Goal: Transaction & Acquisition: Purchase product/service

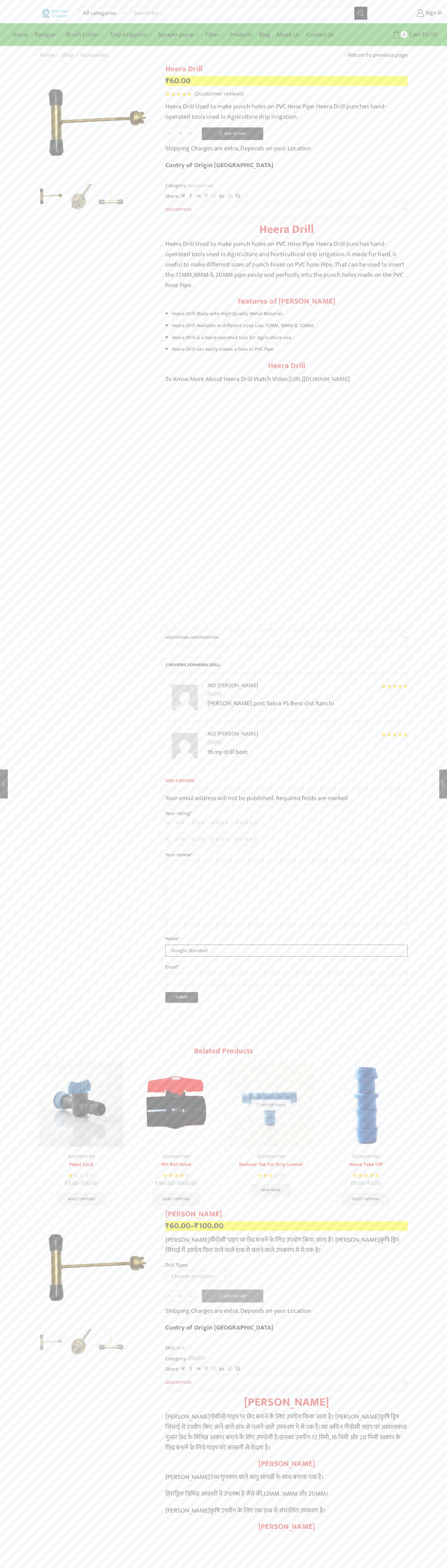
type input "Google Storebot"
click at [233, 133] on button "Add to cart" at bounding box center [232, 133] width 62 height 13
click at [406, 35] on span "Cart" at bounding box center [410, 35] width 13 height 9
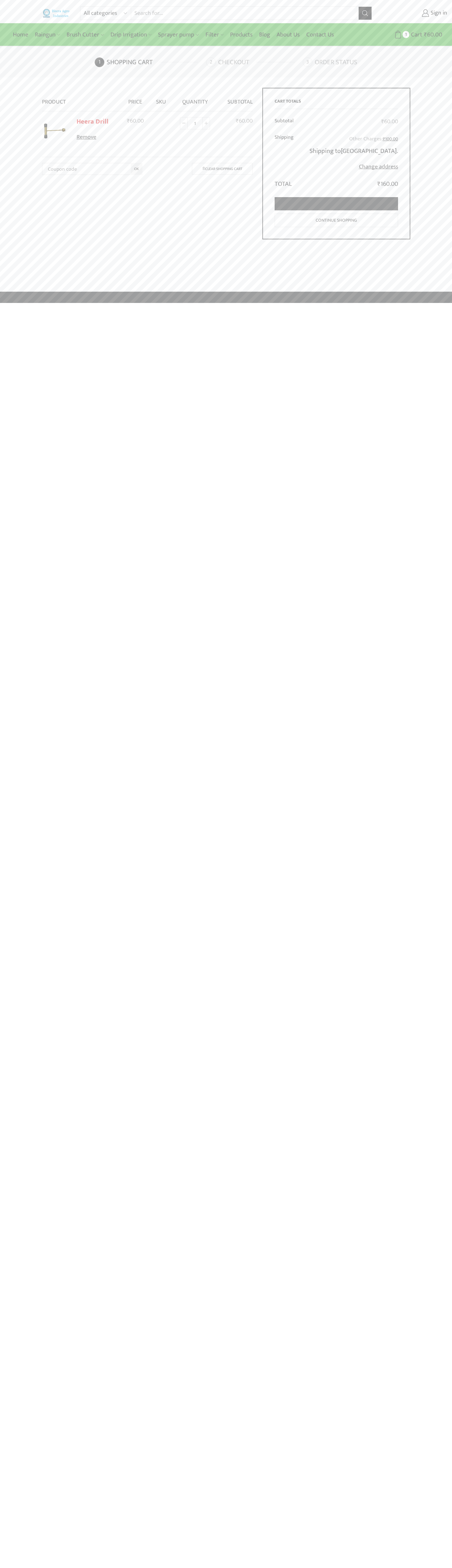
click at [336, 204] on link "Proceed to checkout" at bounding box center [336, 204] width 123 height 13
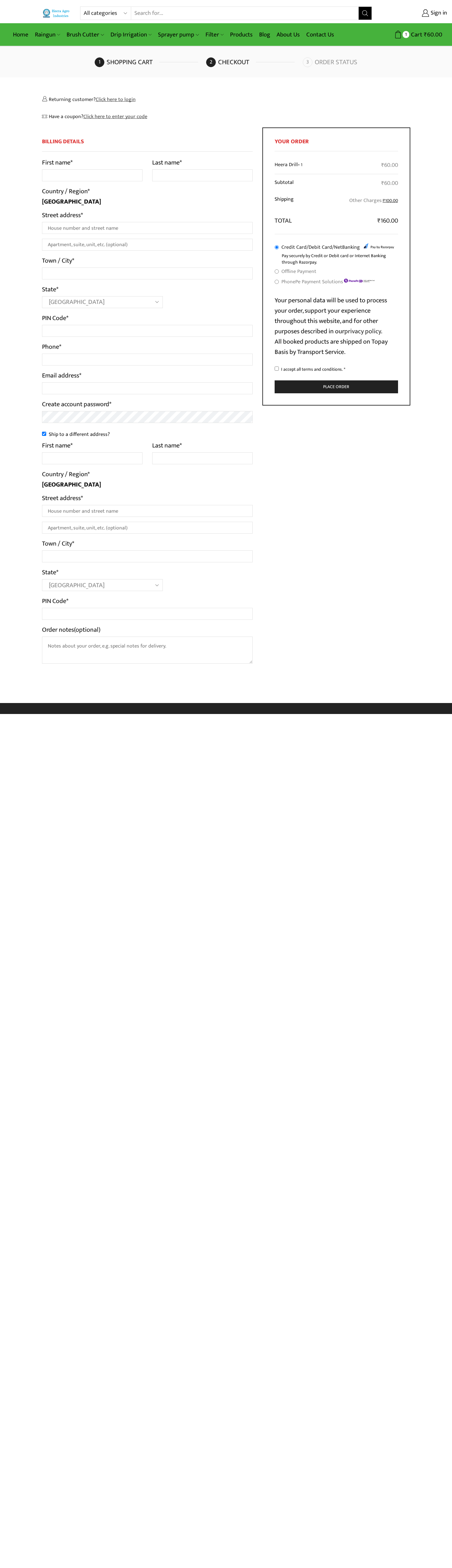
select select "MH"
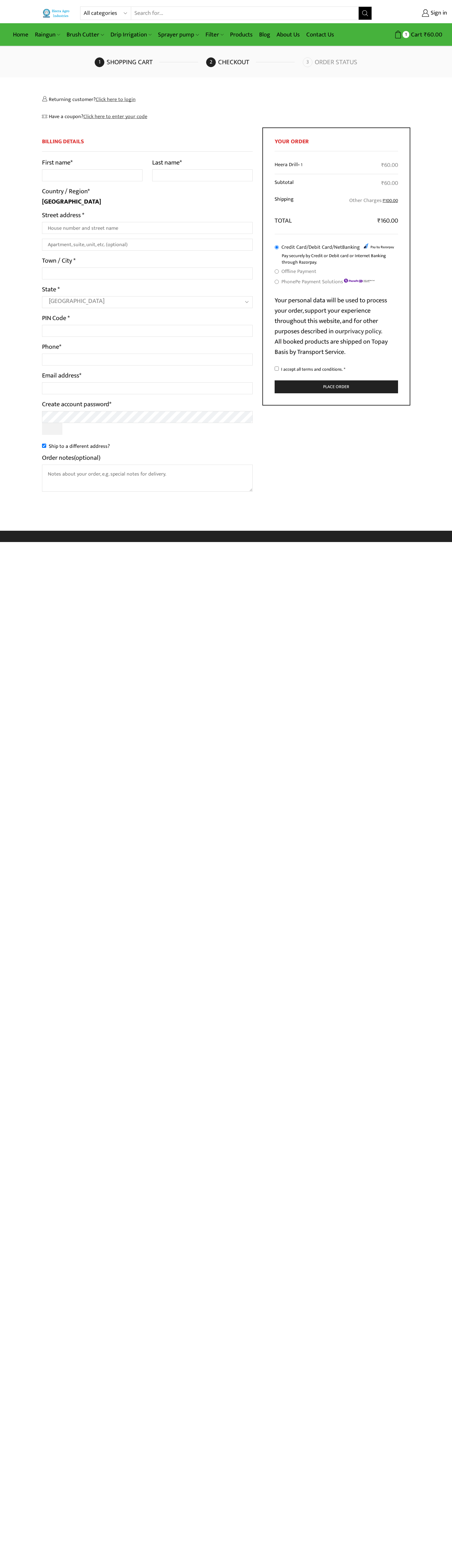
select select "MH"
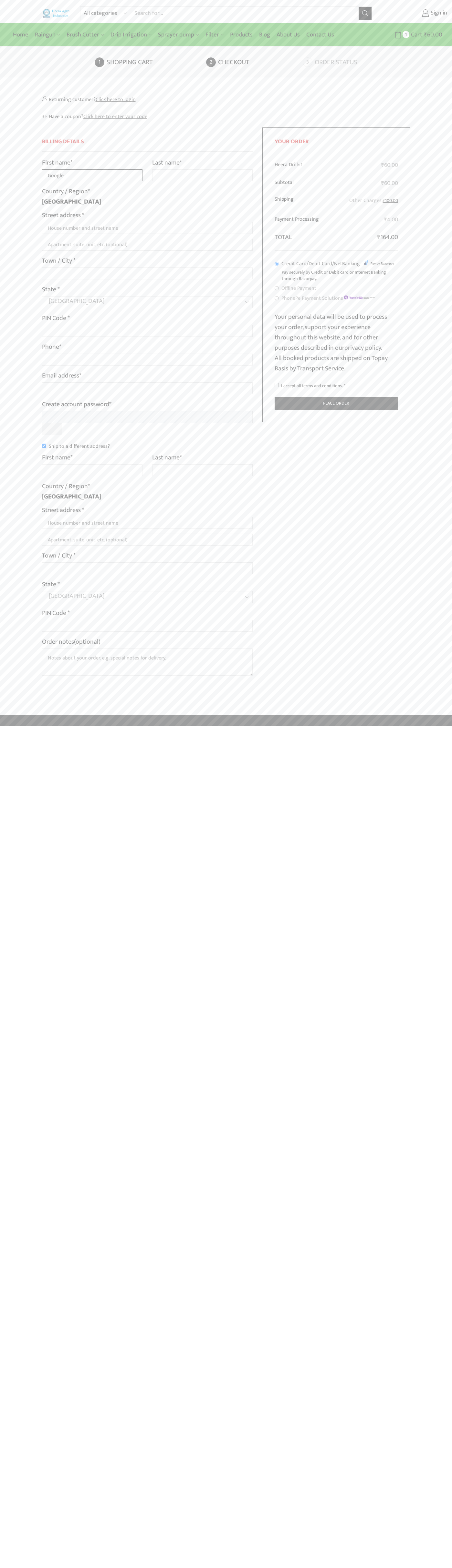
type input "Google"
type input "Storebot"
type input "1600 Amphitheatre Parkway"
type input "First floor"
type input "mountain view"
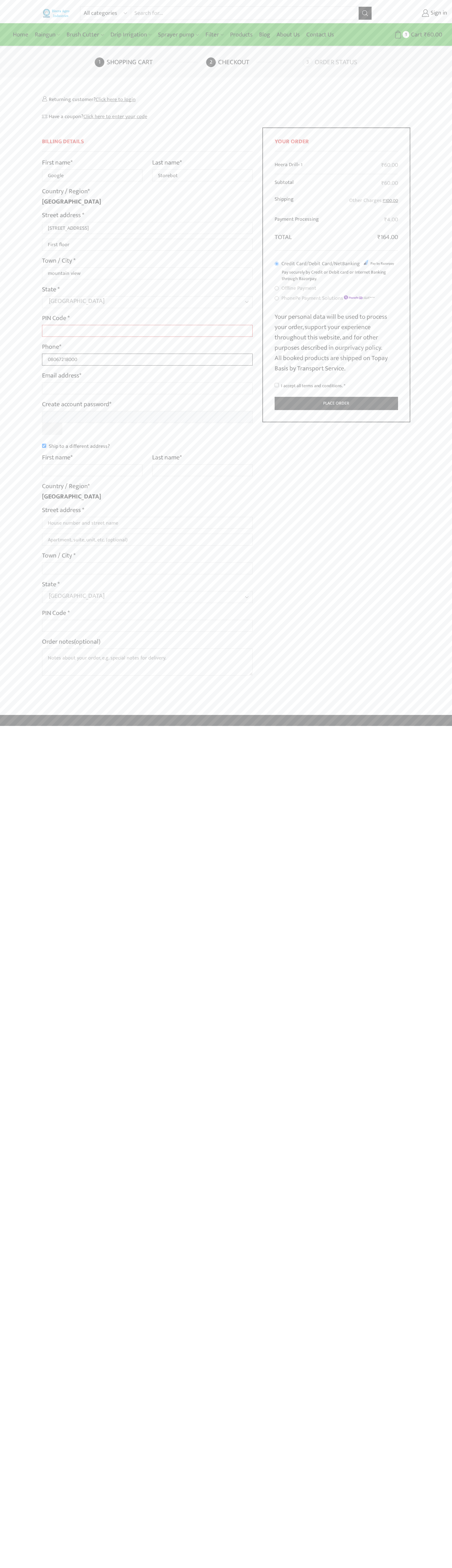
type input "08067218000"
type input "johnsmith002@storebotmail.joonix.net"
type input "Google"
type input "Storebot"
type input "1600 Amphitheatre Parkway"
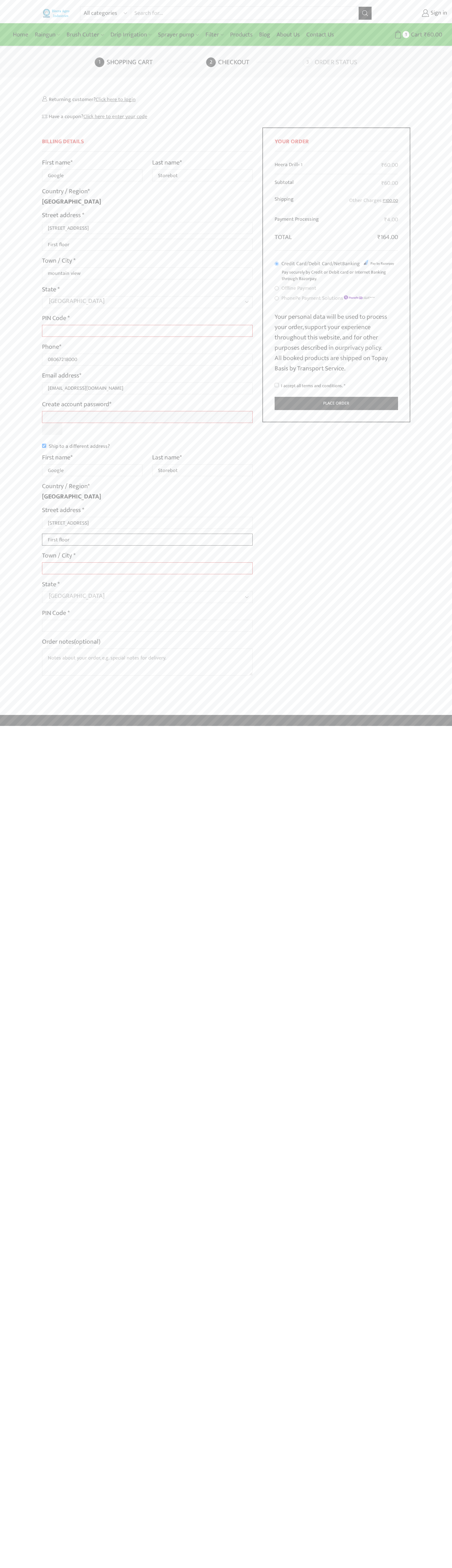
type input "First floor"
type input "mountain view"
click at [72, 642] on label "Order notes (optional)" at bounding box center [71, 642] width 58 height 10
click at [72, 648] on textarea "Order notes (optional)" at bounding box center [147, 662] width 211 height 27
type input "Google"
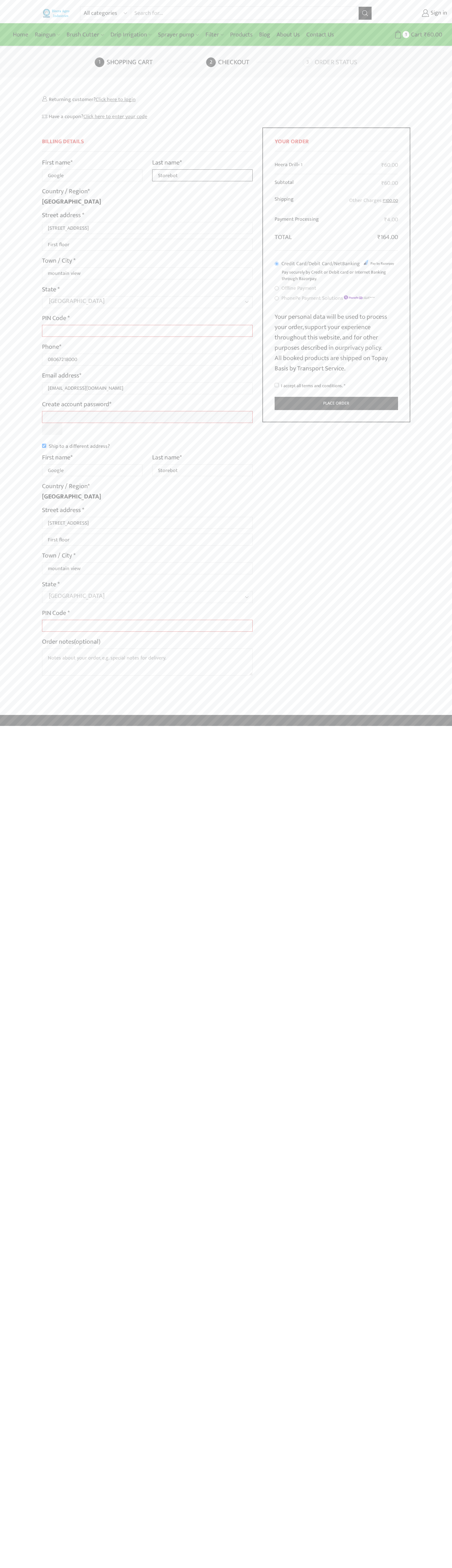
type input "Storebot"
type input "1600 Amphitheatre Parkway"
type input "First floor"
type input "Google"
type input "Storebot"
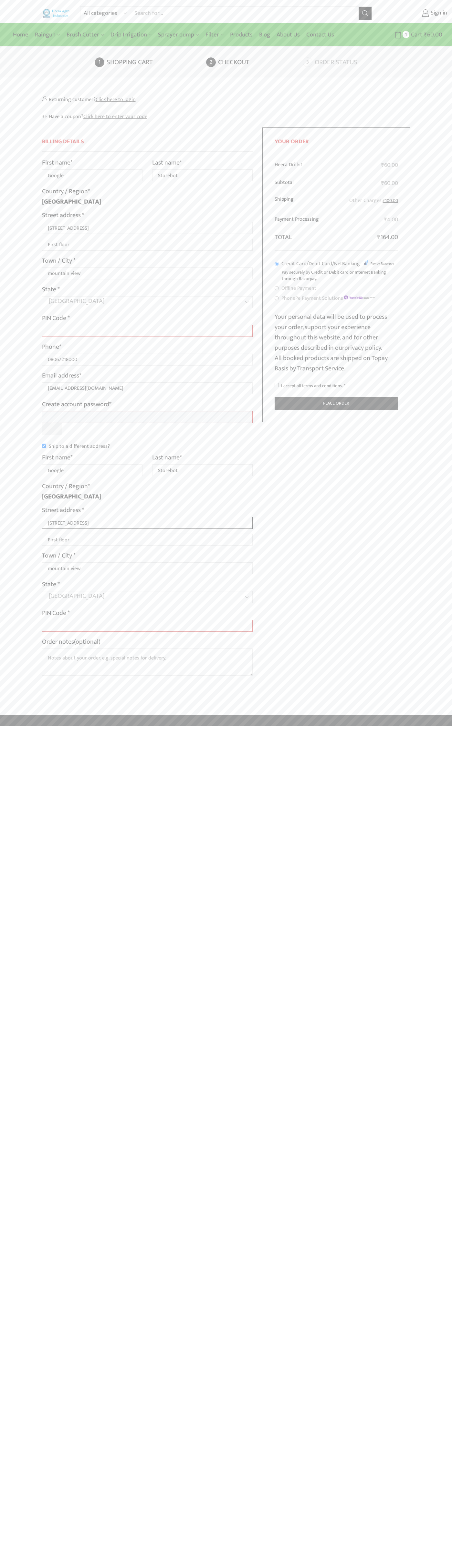
type input "1600 Amphitheatre Parkway"
type input "First floor"
click at [336, 404] on button "Place order" at bounding box center [336, 404] width 123 height 13
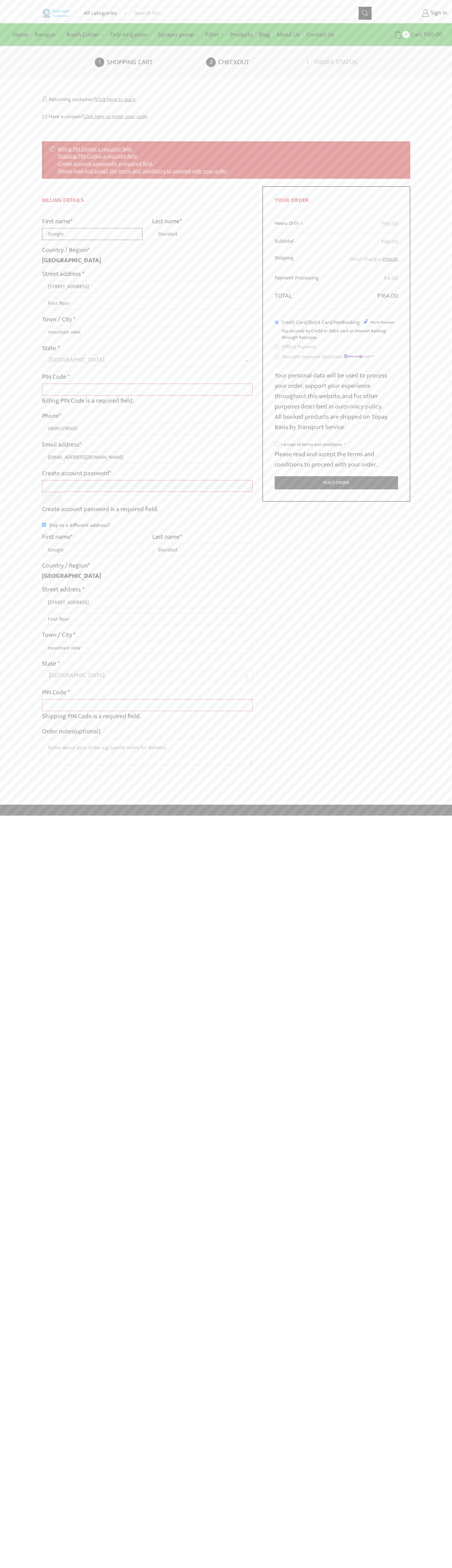
type input "Google"
type input "Storebot"
type input "1600 Amphitheatre Parkway"
type input "First floor"
type input "Google"
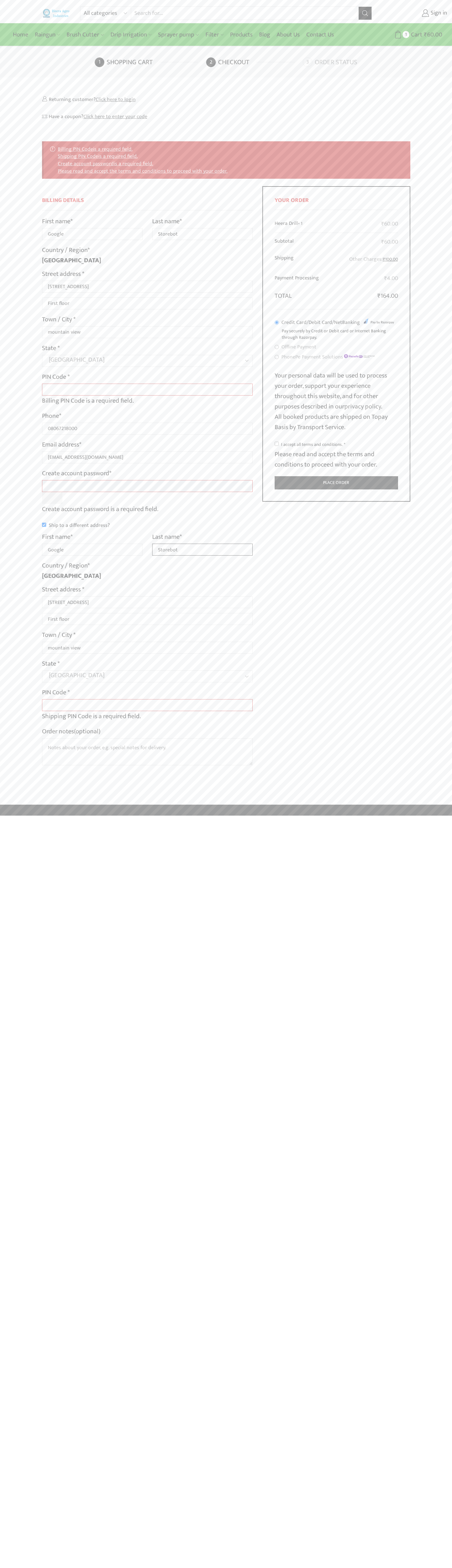
type input "Storebot"
type input "1600 Amphitheatre Parkway"
type input "First floor"
click at [277, 444] on input "I accept all terms and conditions. *" at bounding box center [277, 444] width 4 height 4
checkbox input "true"
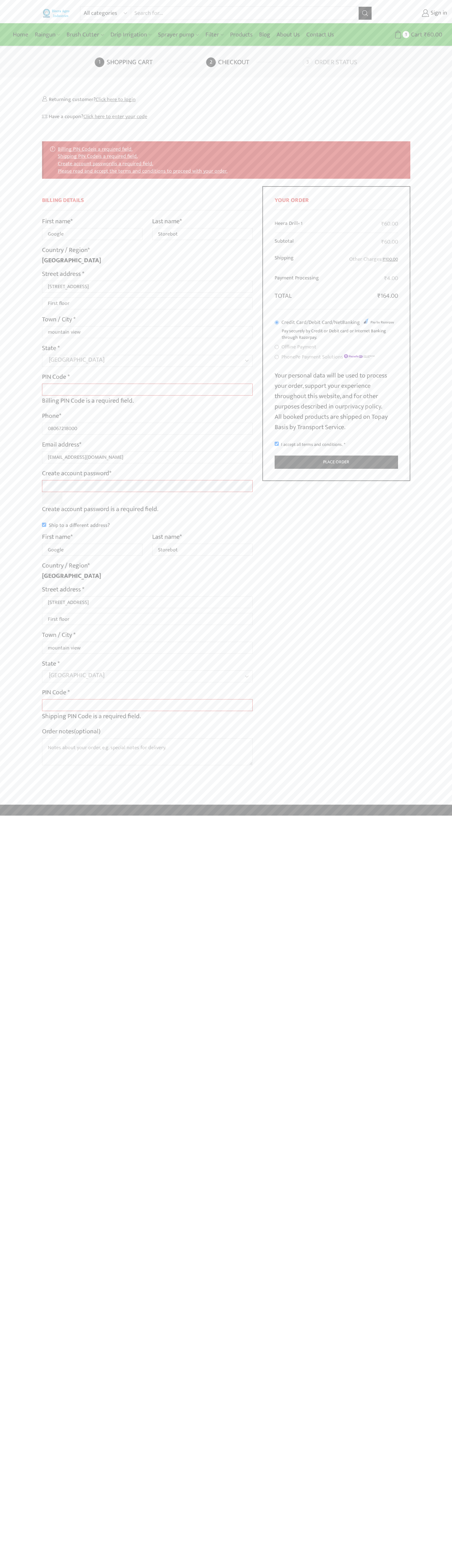
click at [72, 732] on label "Order notes (optional)" at bounding box center [71, 731] width 58 height 10
click at [72, 738] on textarea "Order notes (optional)" at bounding box center [147, 752] width 211 height 27
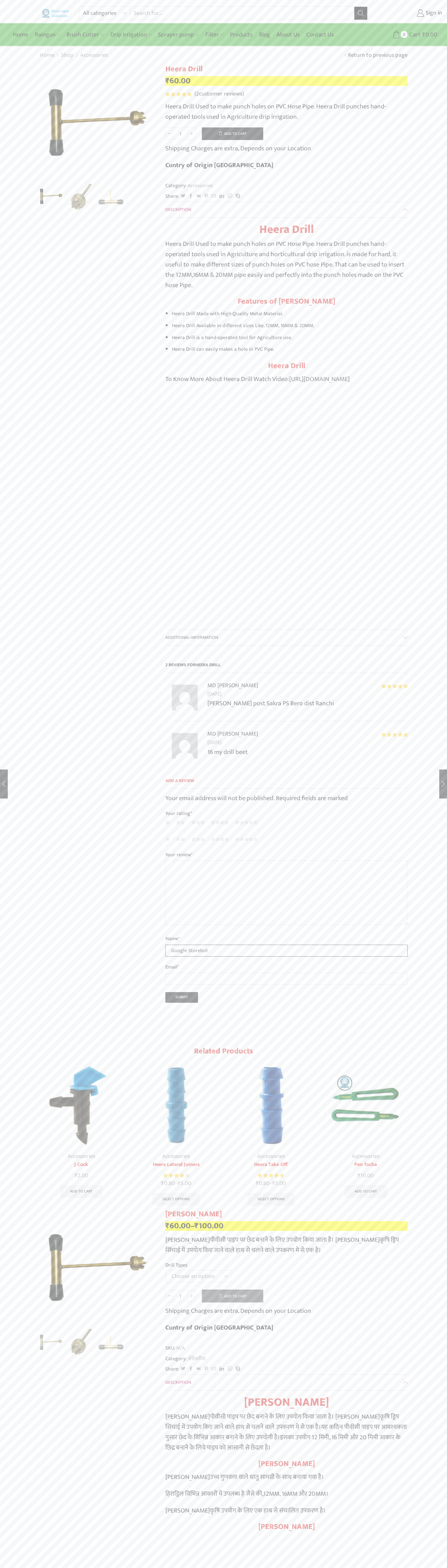
type input "Google Storebot"
click at [410, 13] on link "Sign in" at bounding box center [409, 13] width 65 height 12
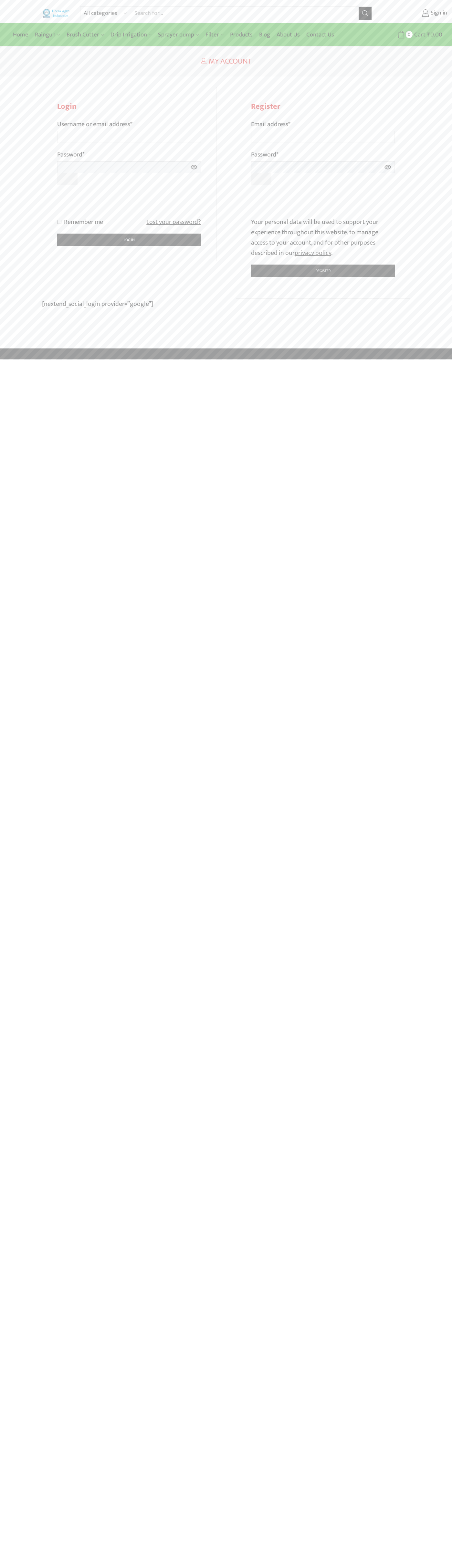
click at [200, 192] on div at bounding box center [129, 204] width 144 height 25
click at [394, 192] on div at bounding box center [323, 204] width 144 height 25
click at [401, 35] on icon at bounding box center [401, 34] width 8 height 8
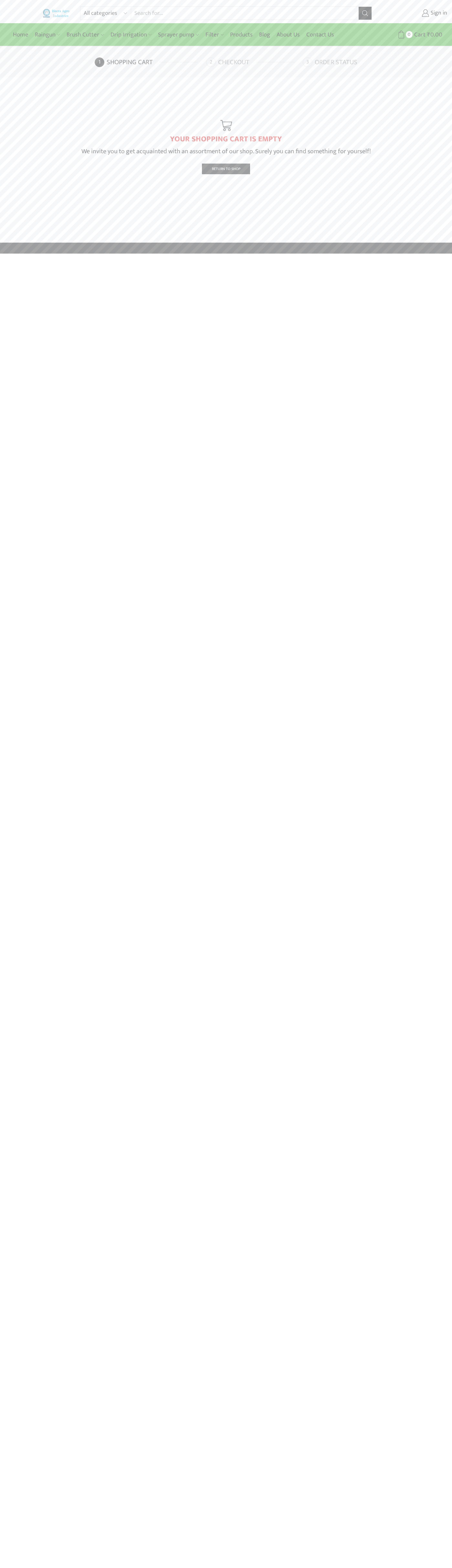
click at [253, 62] on link "Checkout" at bounding box center [253, 62] width 95 height 10
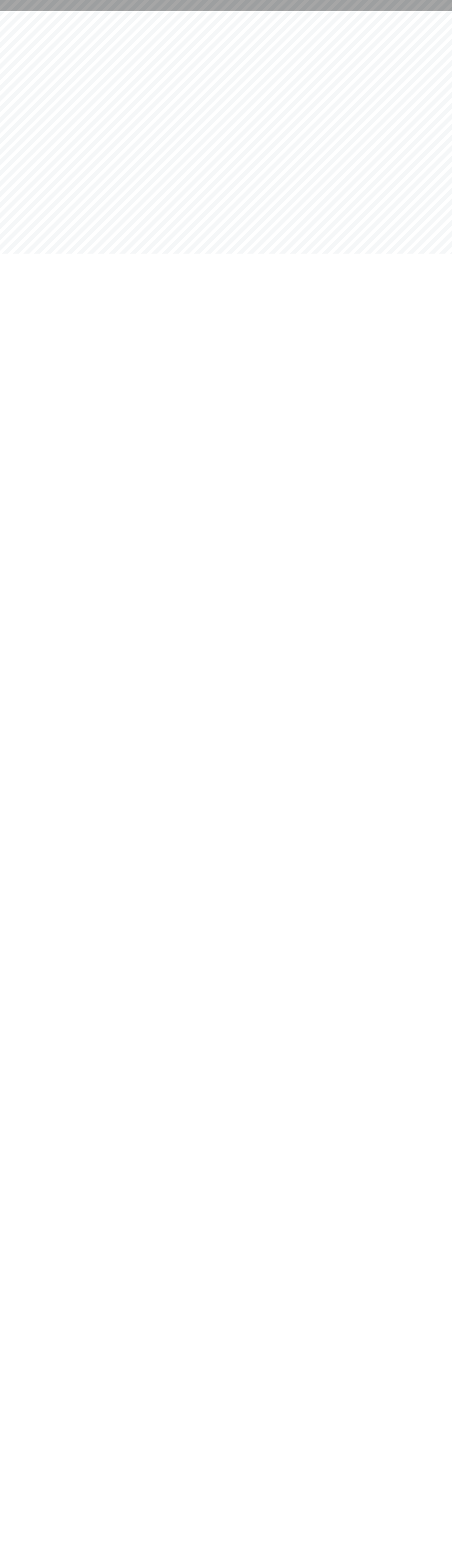
click at [99, 5] on div at bounding box center [226, 5] width 452 height 12
click at [448, 12] on html at bounding box center [226, 5] width 452 height 12
click at [67, 12] on html at bounding box center [226, 5] width 452 height 12
click at [10, 12] on html at bounding box center [226, 5] width 452 height 12
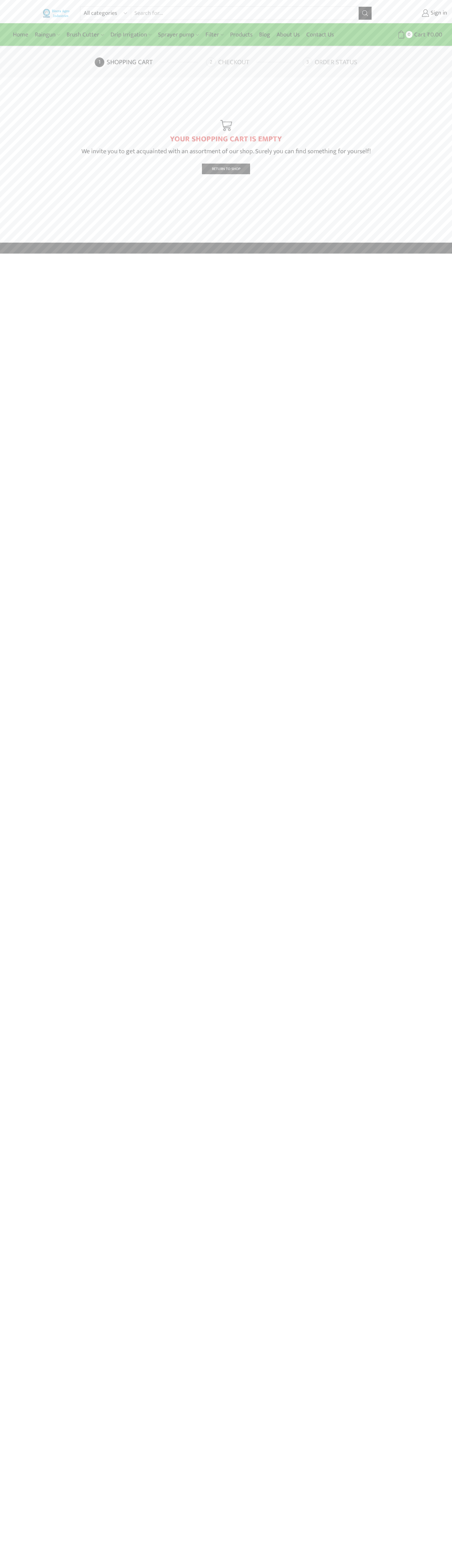
click at [253, 62] on link "Checkout" at bounding box center [253, 62] width 95 height 10
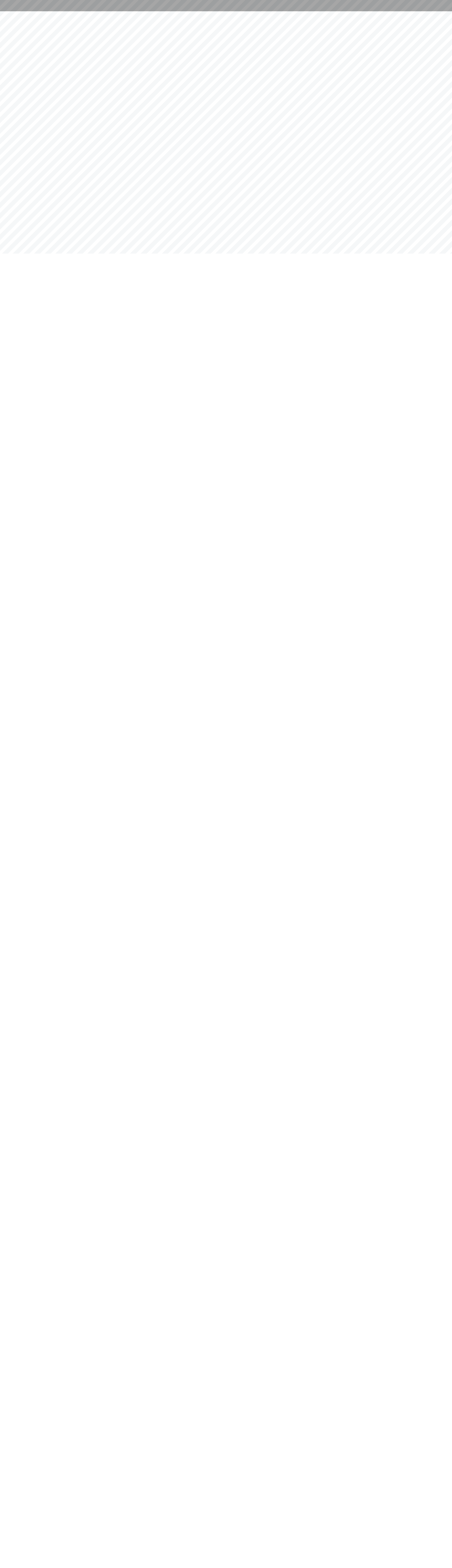
click at [243, 1] on div at bounding box center [226, 5] width 452 height 12
click at [434, 12] on html at bounding box center [226, 5] width 452 height 12
click at [263, 12] on html at bounding box center [226, 5] width 452 height 12
click at [5, 12] on html at bounding box center [226, 5] width 452 height 12
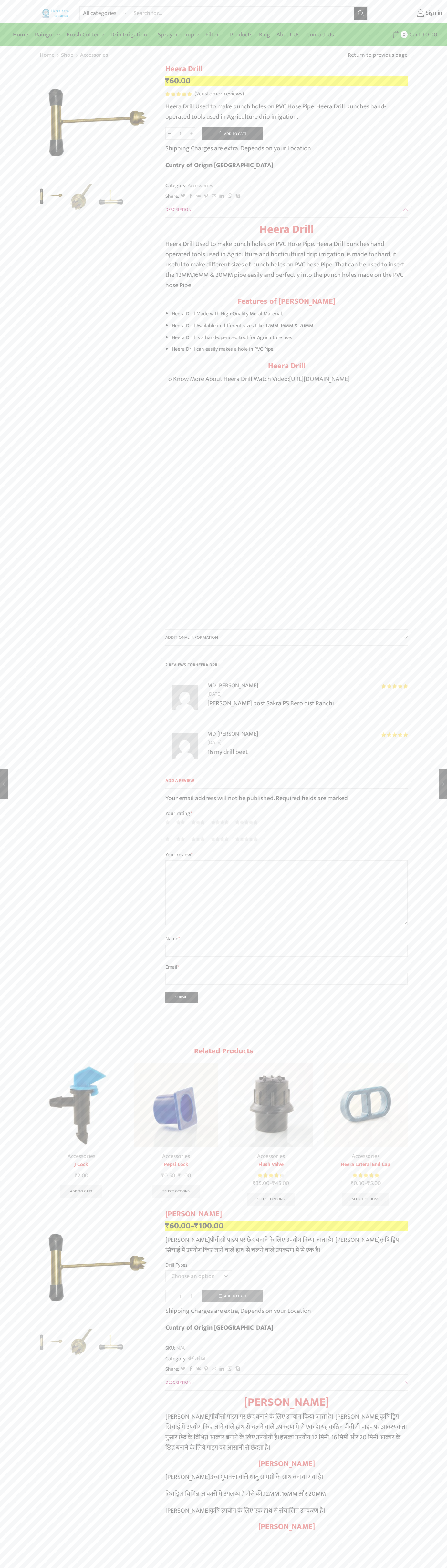
click at [178, 94] on span "2" at bounding box center [178, 94] width 27 height 4
